Goal: Information Seeking & Learning: Learn about a topic

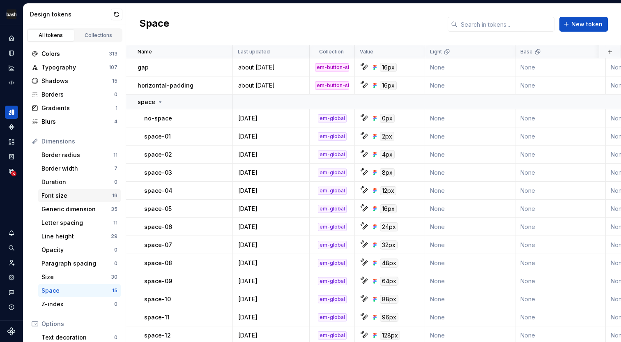
click at [67, 199] on div "Font size" at bounding box center [76, 195] width 71 height 8
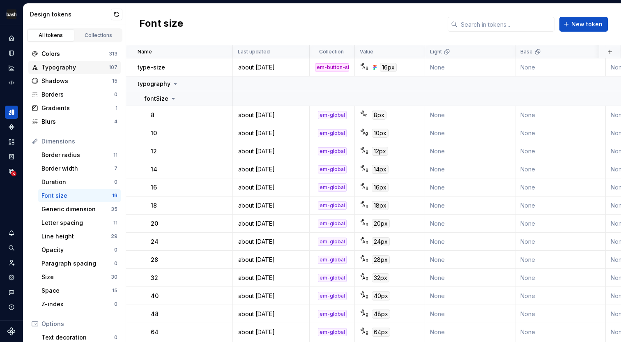
click at [62, 70] on div "Typography" at bounding box center [74, 67] width 67 height 8
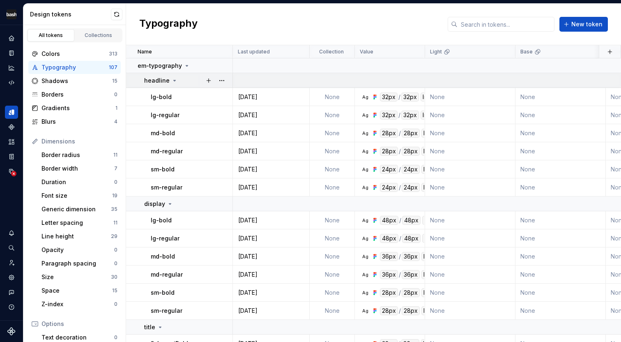
click at [171, 81] on icon at bounding box center [174, 80] width 7 height 7
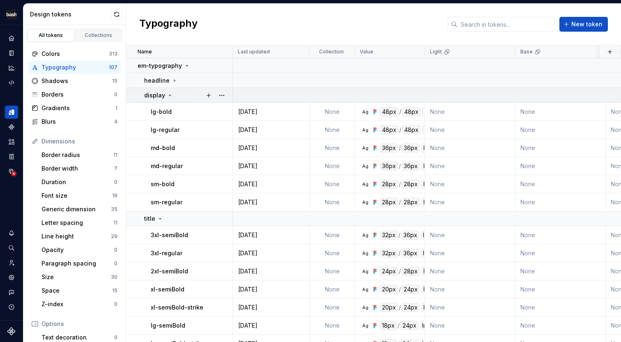
click at [170, 94] on icon at bounding box center [170, 95] width 7 height 7
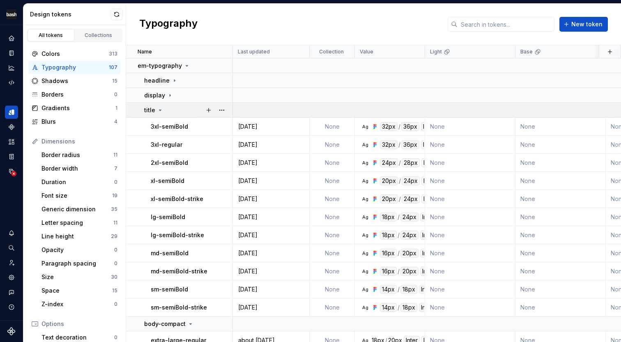
click at [161, 109] on icon at bounding box center [160, 110] width 7 height 7
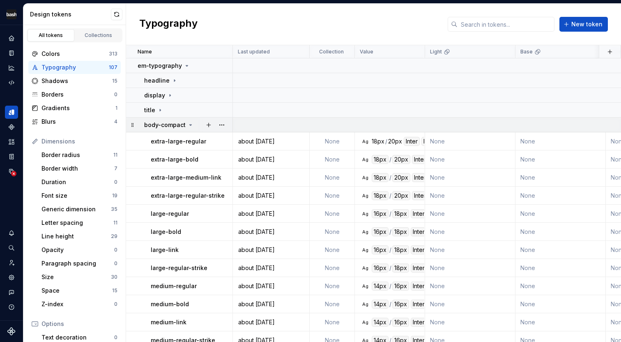
click at [186, 123] on div "body-compact" at bounding box center [169, 125] width 50 height 8
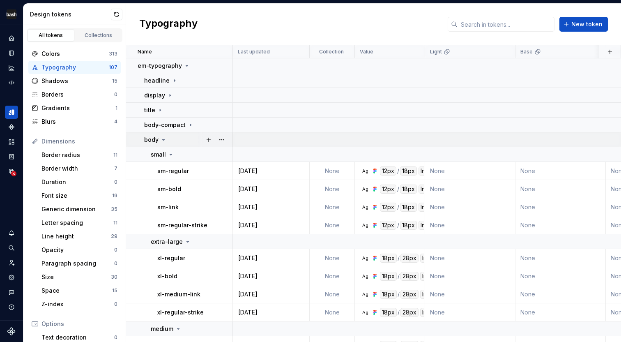
click at [166, 143] on icon at bounding box center [163, 139] width 7 height 7
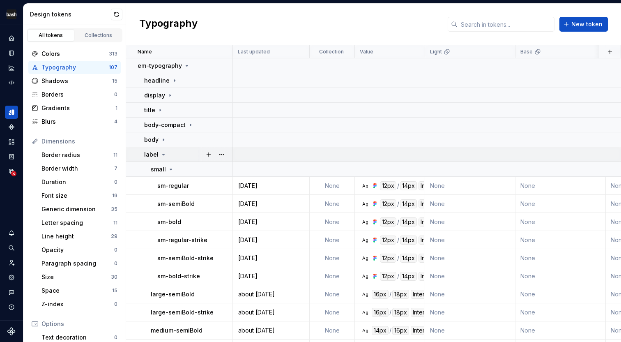
click at [166, 155] on div "label" at bounding box center [188, 154] width 88 height 8
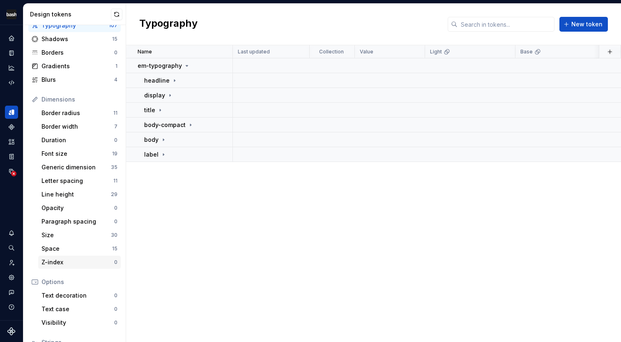
scroll to position [40, 0]
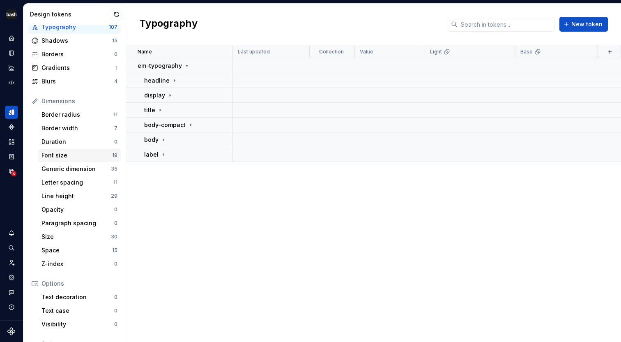
click at [77, 156] on div "Font size" at bounding box center [76, 155] width 71 height 8
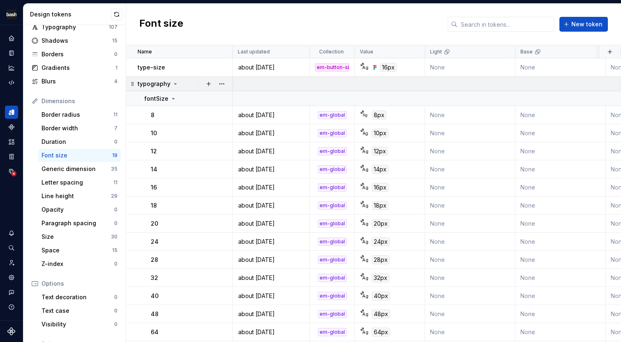
click at [175, 86] on icon at bounding box center [175, 84] width 7 height 7
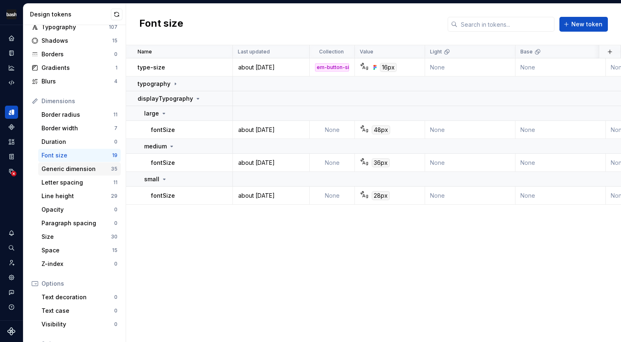
click at [80, 173] on div "Generic dimension" at bounding box center [75, 169] width 69 height 8
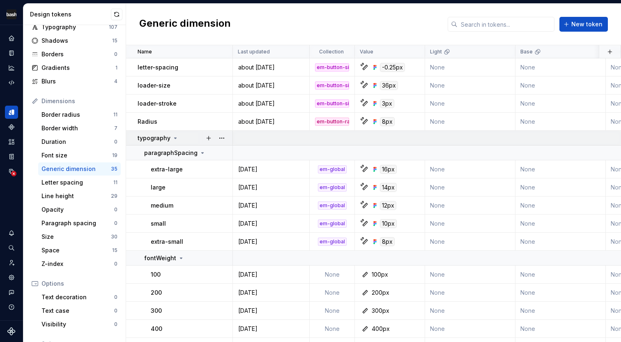
click at [175, 139] on icon at bounding box center [175, 138] width 7 height 7
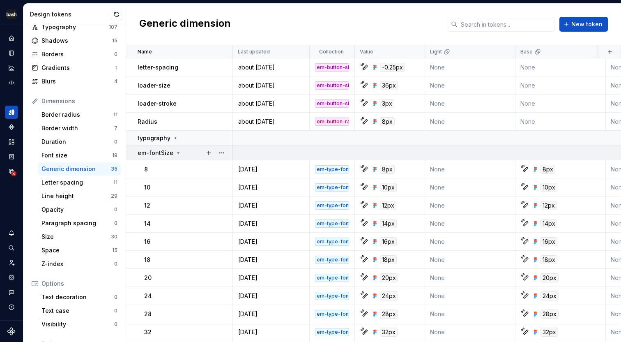
click at [177, 152] on icon at bounding box center [178, 153] width 7 height 7
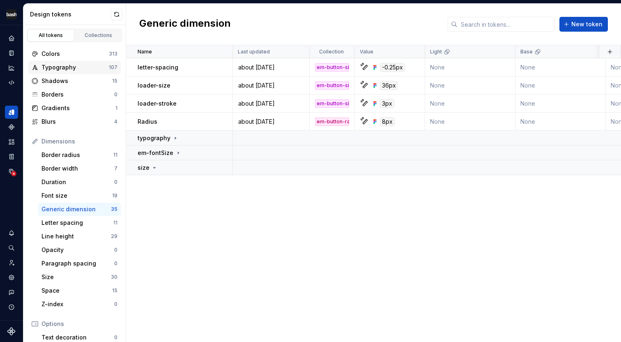
scroll to position [0, 0]
click at [63, 67] on div "Typography" at bounding box center [74, 67] width 67 height 8
